Goal: Task Accomplishment & Management: Manage account settings

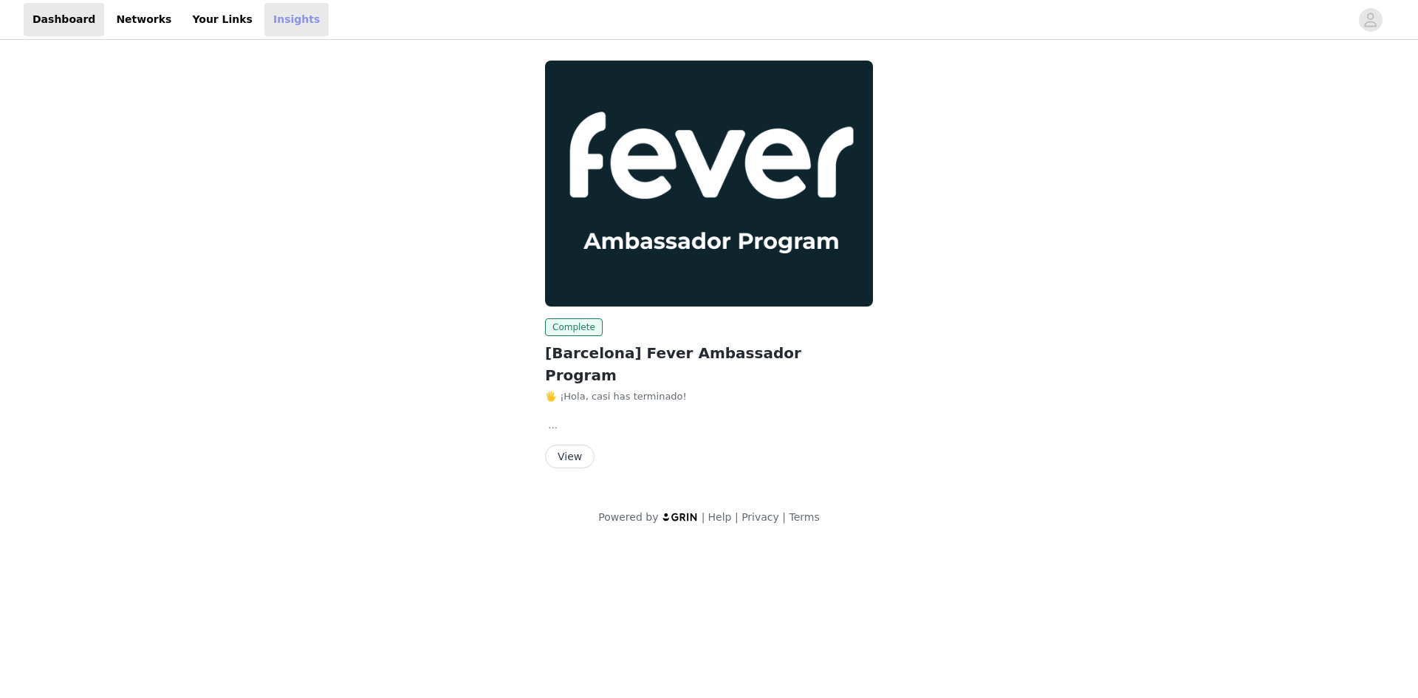
click at [264, 15] on link "Insights" at bounding box center [296, 19] width 64 height 33
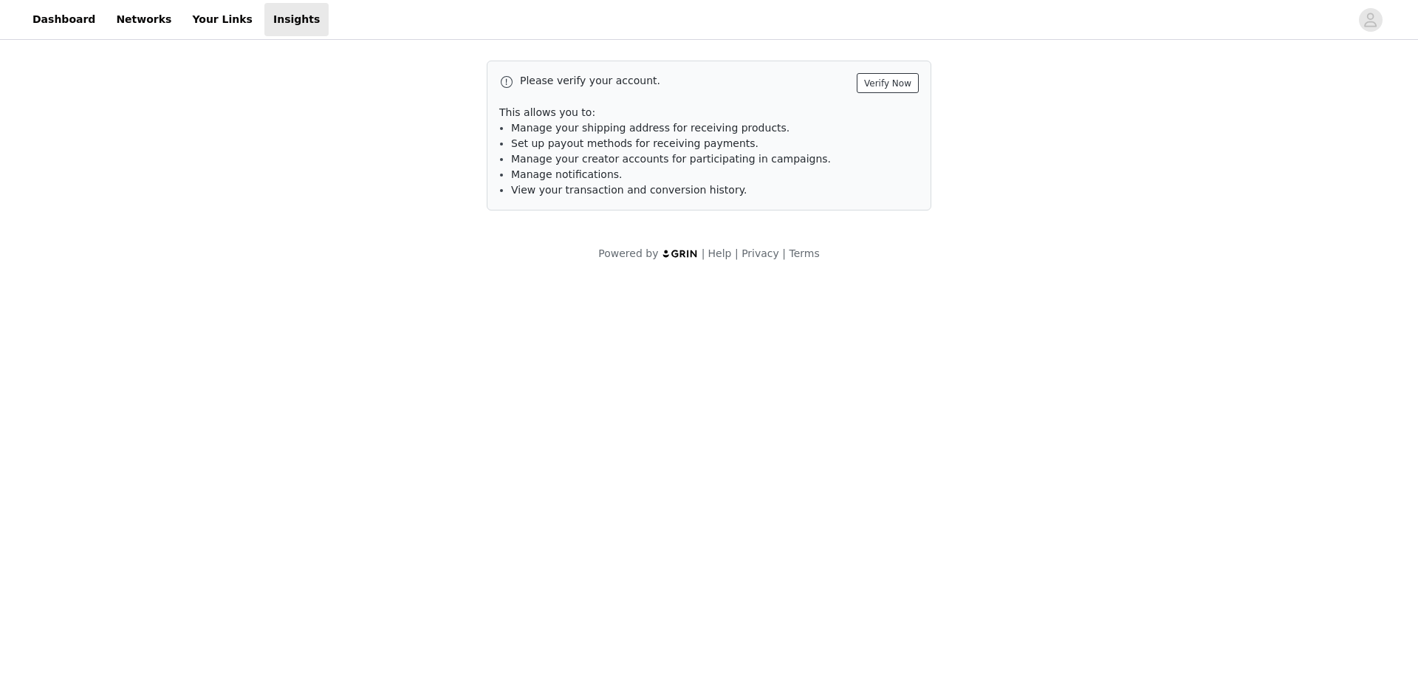
click at [904, 82] on button "Verify Now" at bounding box center [888, 83] width 62 height 20
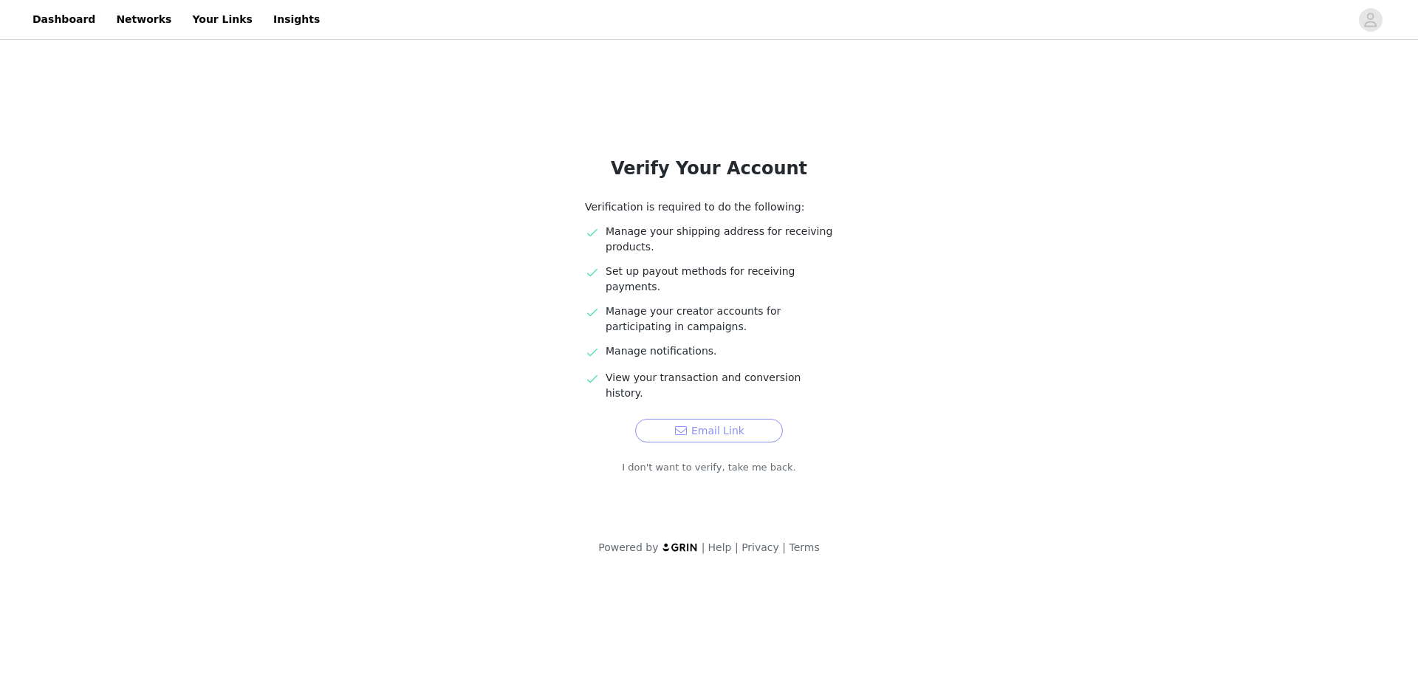
click at [724, 419] on button "Email Link" at bounding box center [709, 431] width 148 height 24
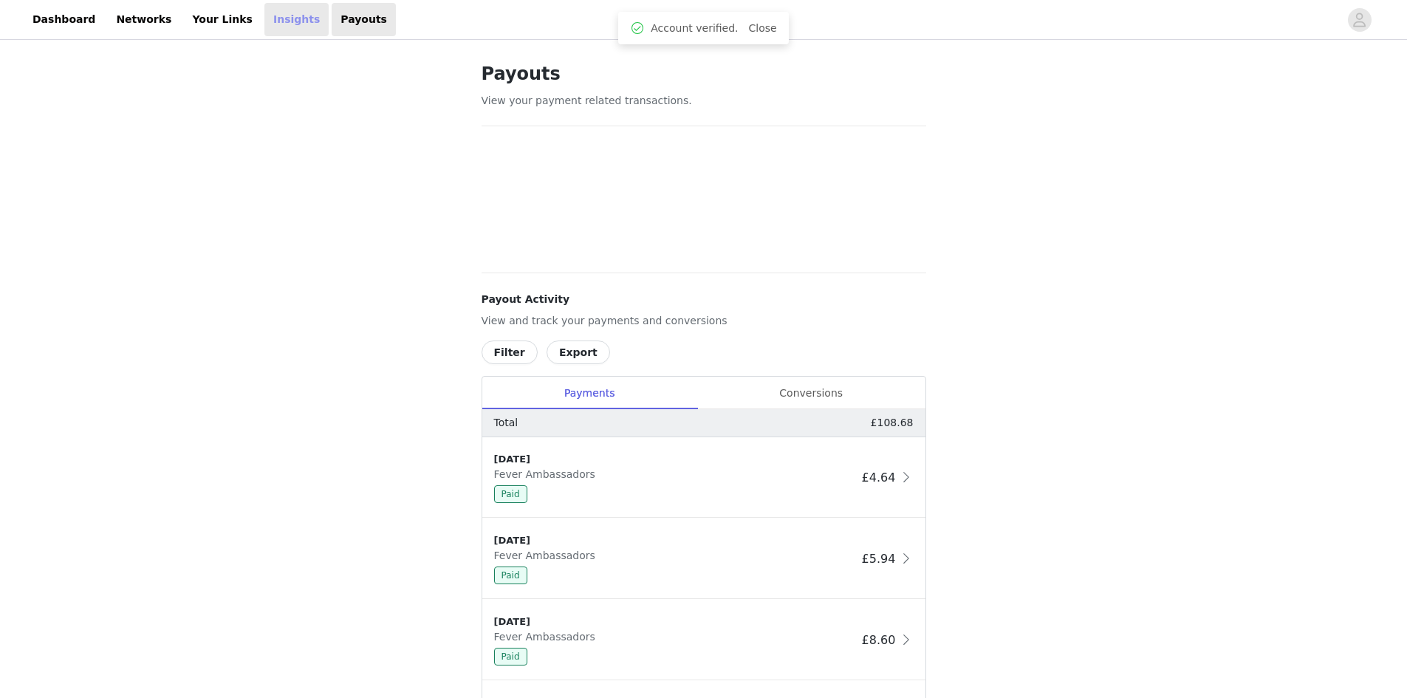
click at [270, 26] on link "Insights" at bounding box center [296, 19] width 64 height 33
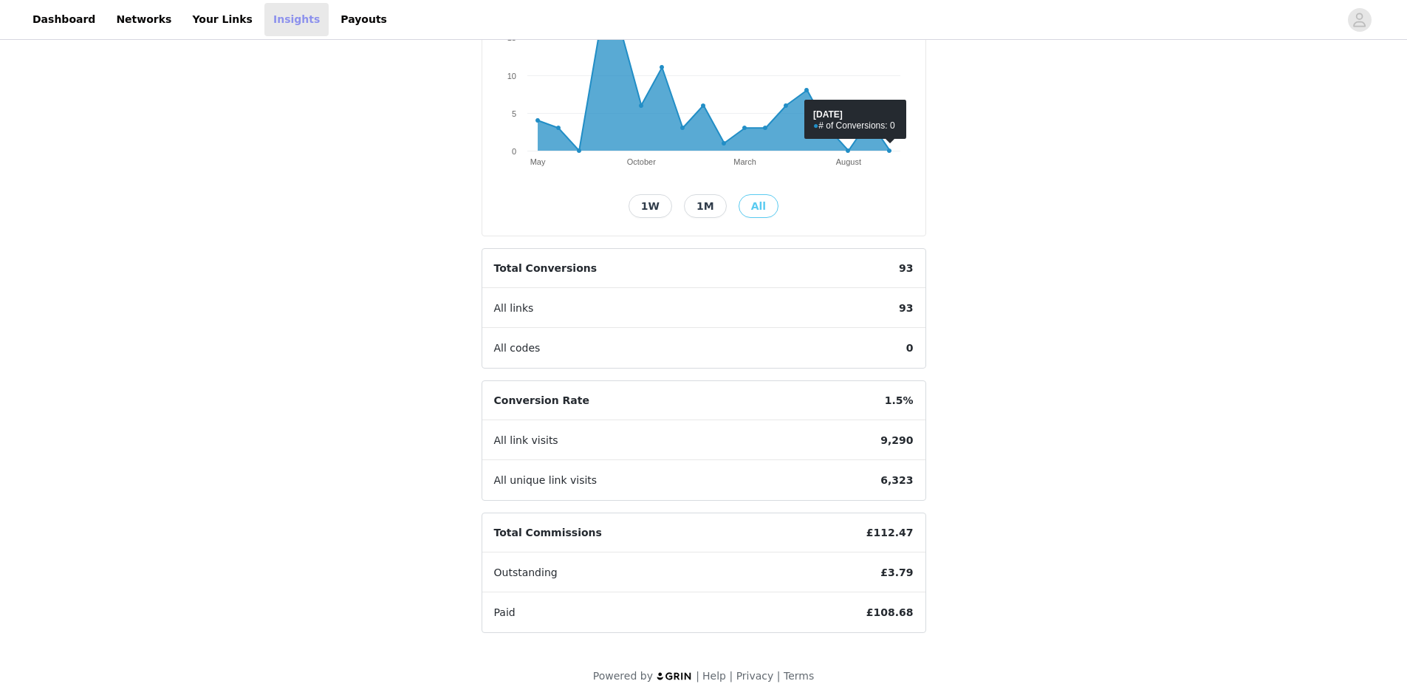
scroll to position [233, 0]
